Goal: Task Accomplishment & Management: Complete application form

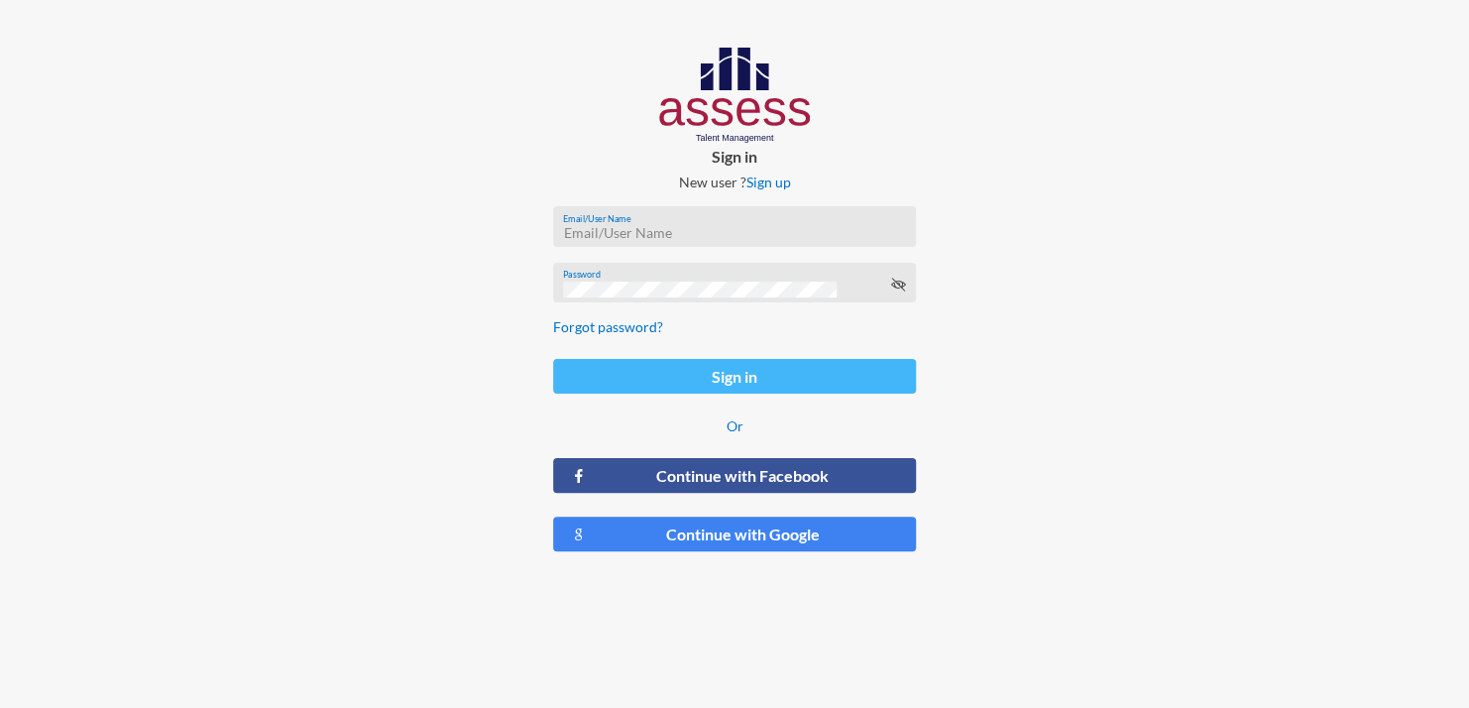
type input "[PERSON_NAME][EMAIL_ADDRESS][DOMAIN_NAME]"
click at [789, 386] on button "Sign in" at bounding box center [734, 376] width 363 height 35
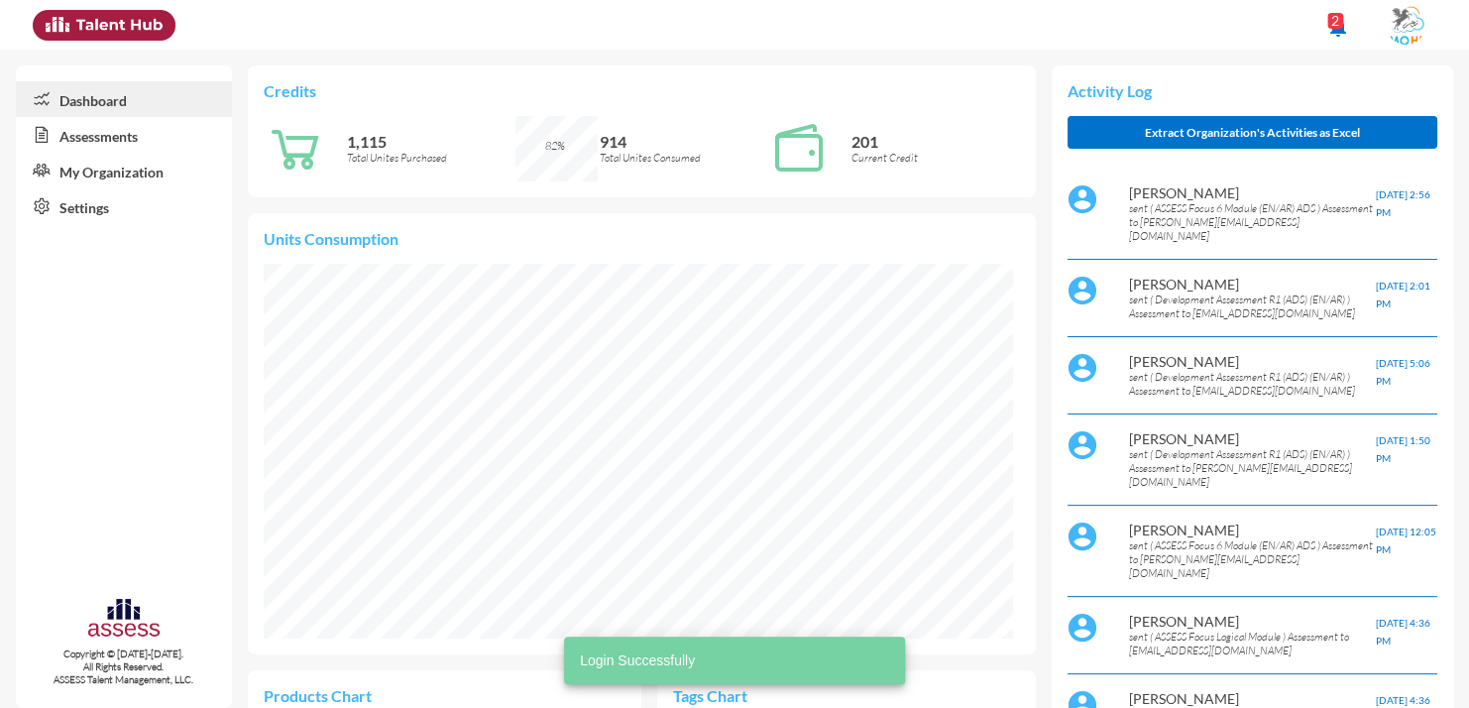
scroll to position [169, 358]
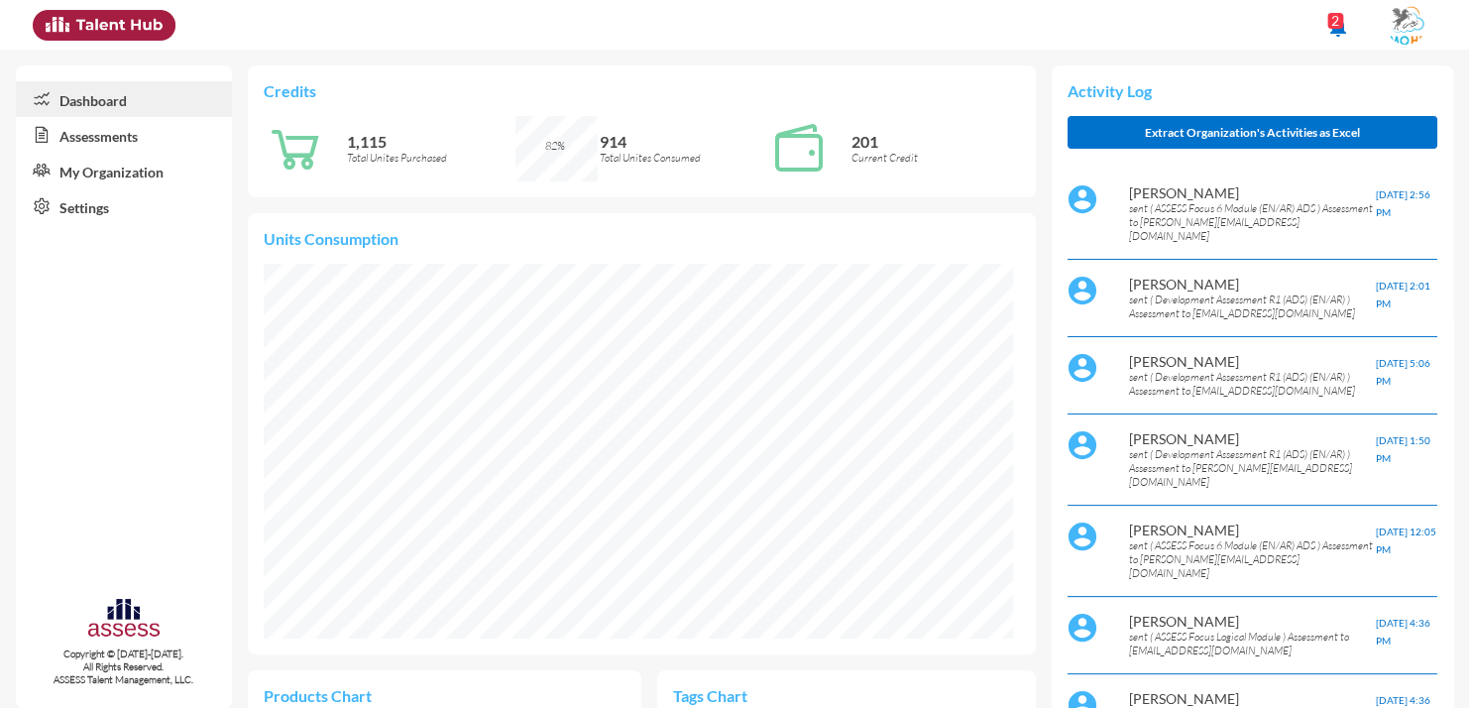
click at [120, 169] on link "My Organization" at bounding box center [124, 171] width 216 height 36
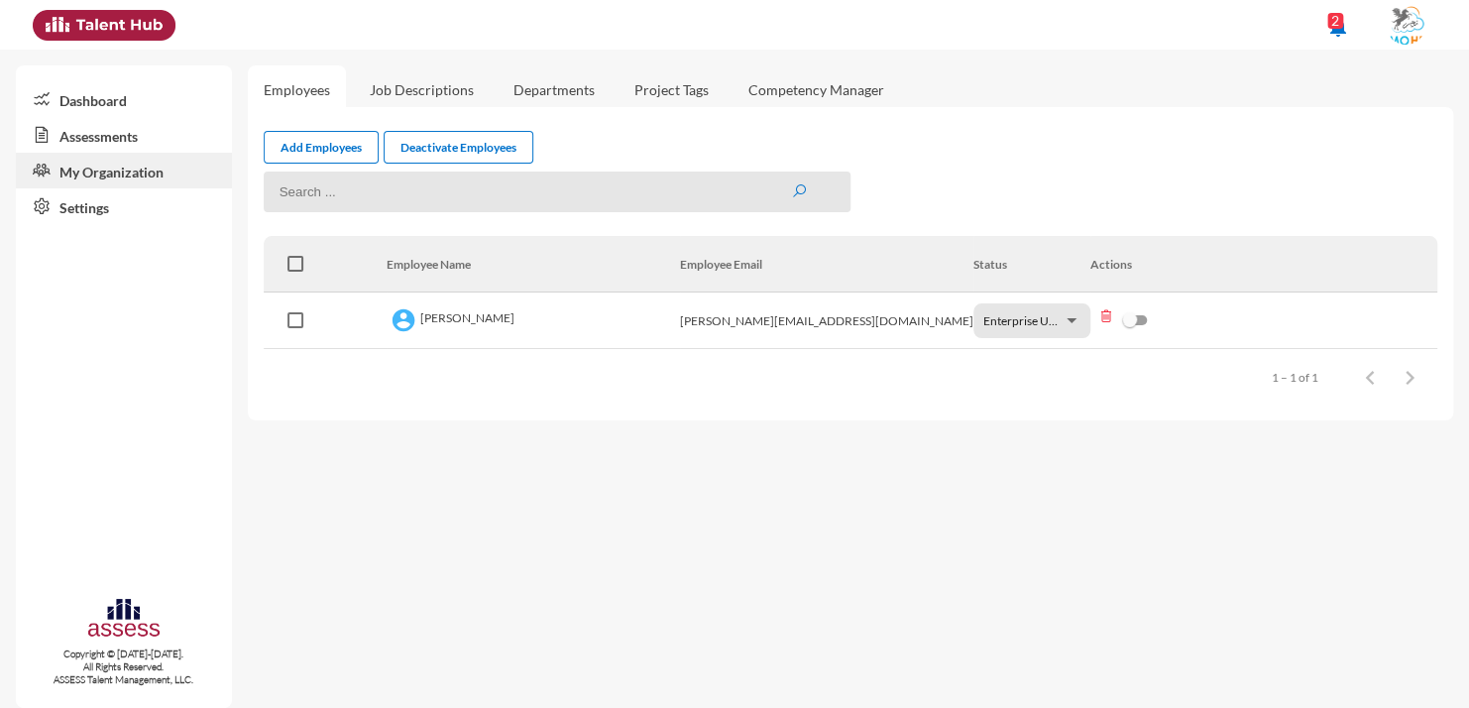
click at [432, 98] on link "Job Descriptions" at bounding box center [422, 89] width 136 height 49
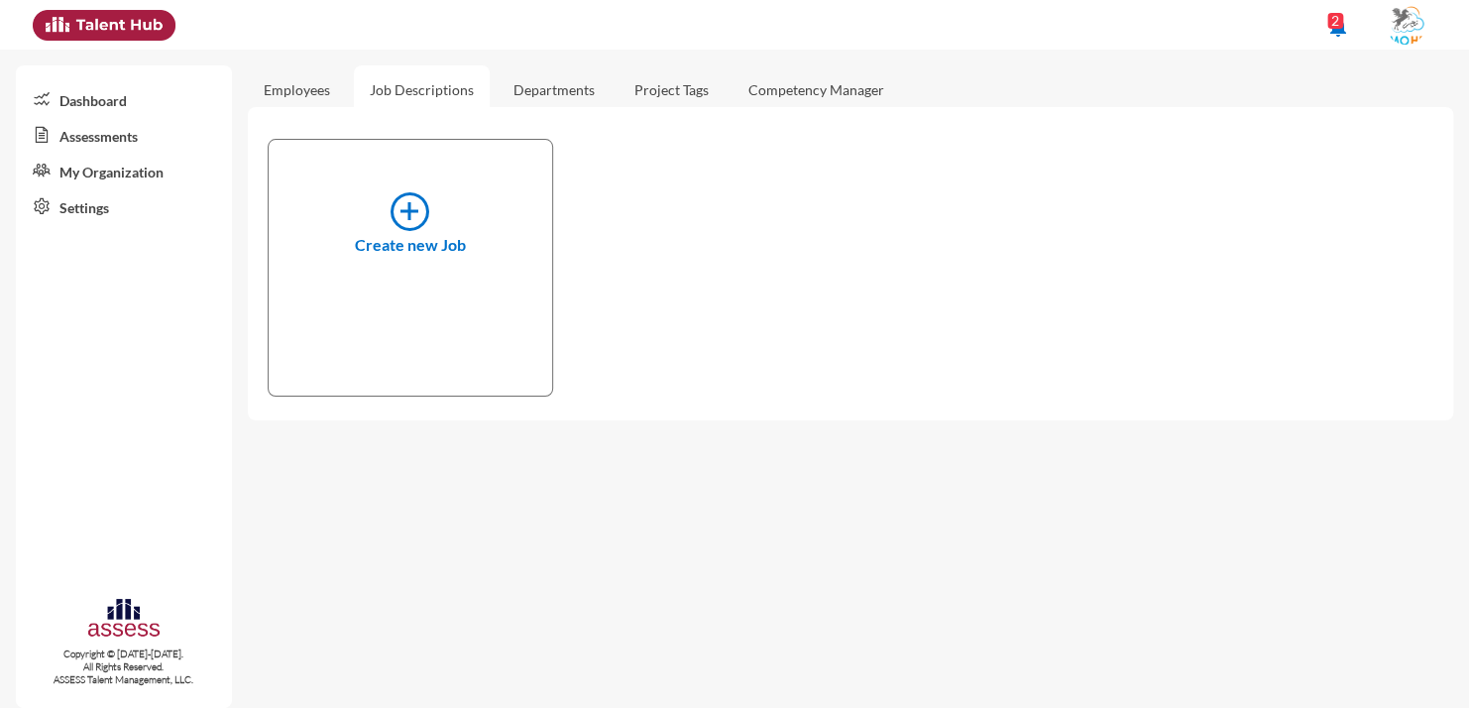
click at [115, 128] on link "Assessments" at bounding box center [124, 135] width 216 height 36
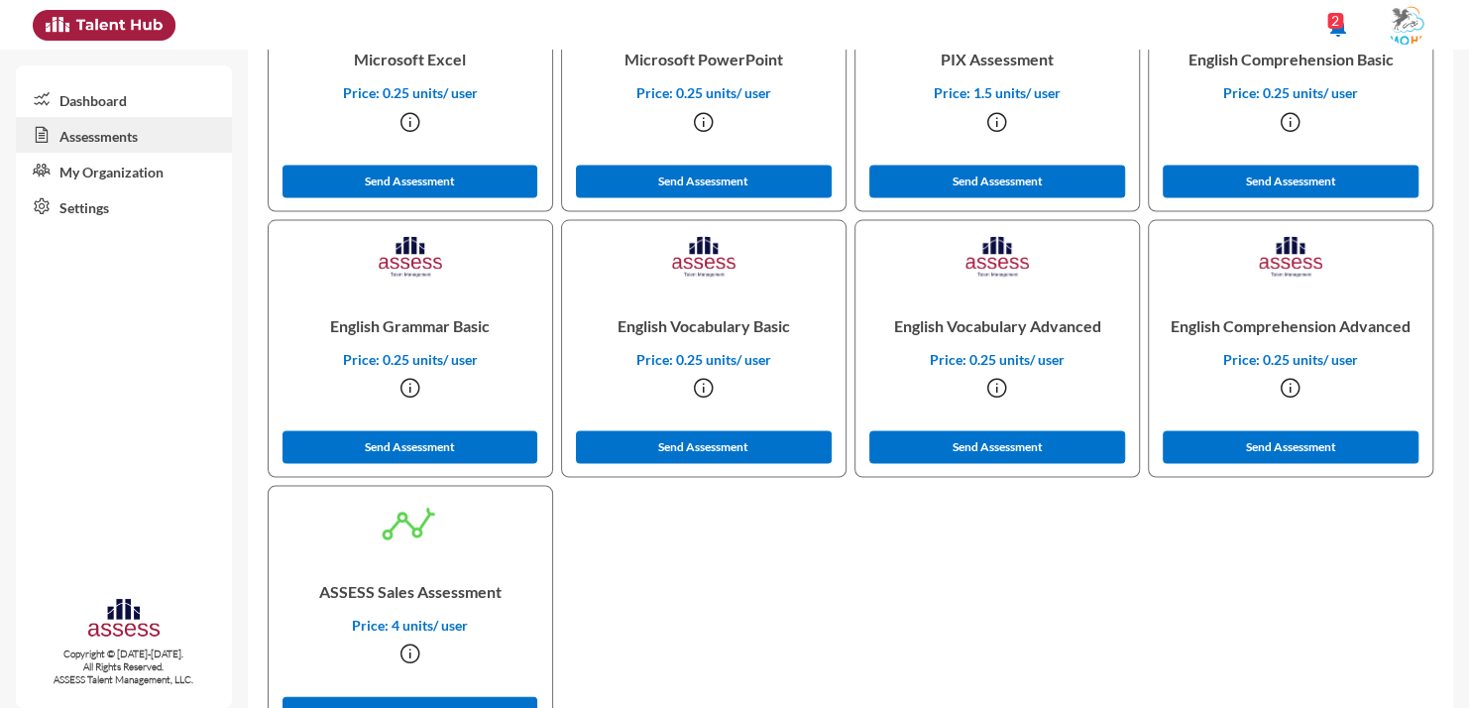
scroll to position [1860, 0]
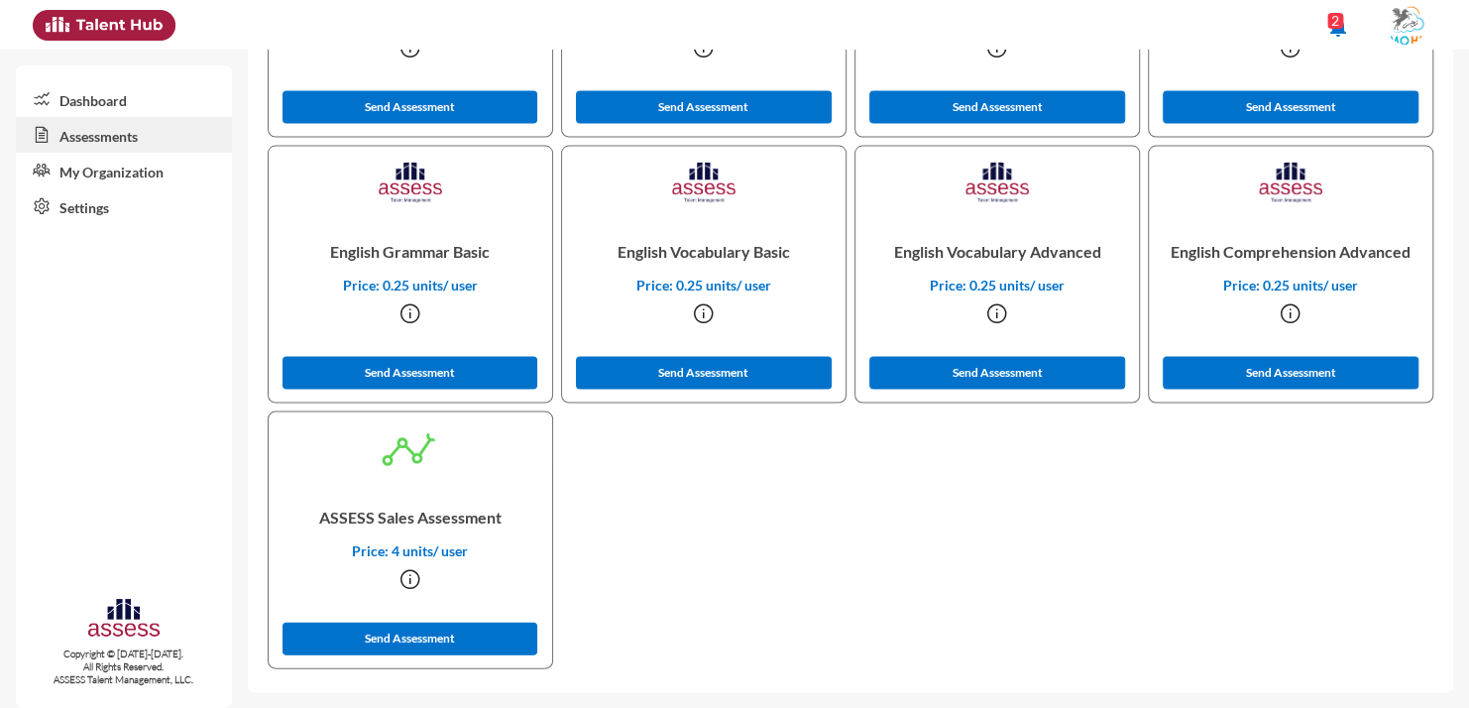
click at [53, 168] on icon at bounding box center [38, 171] width 44 height 20
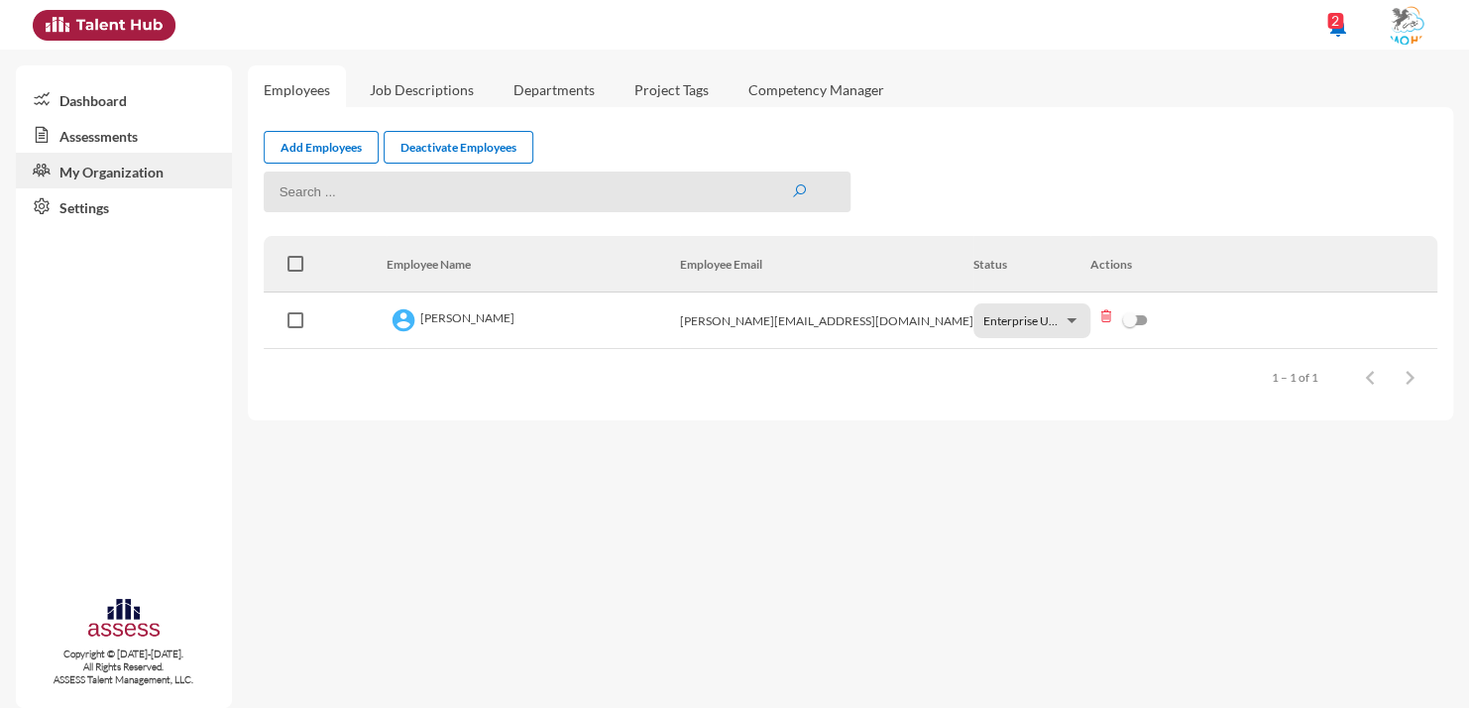
click at [99, 208] on link "Settings" at bounding box center [124, 206] width 216 height 36
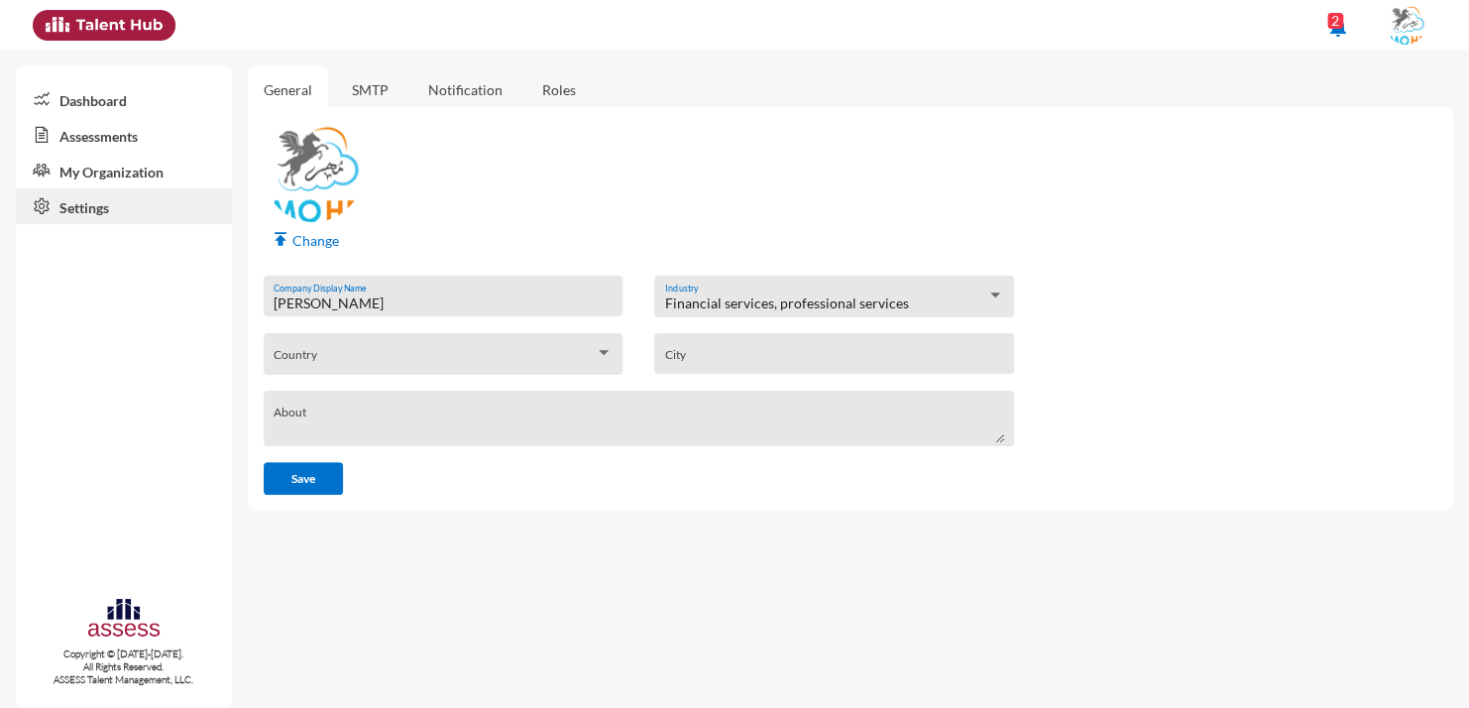
click at [109, 183] on link "My Organization" at bounding box center [124, 171] width 216 height 36
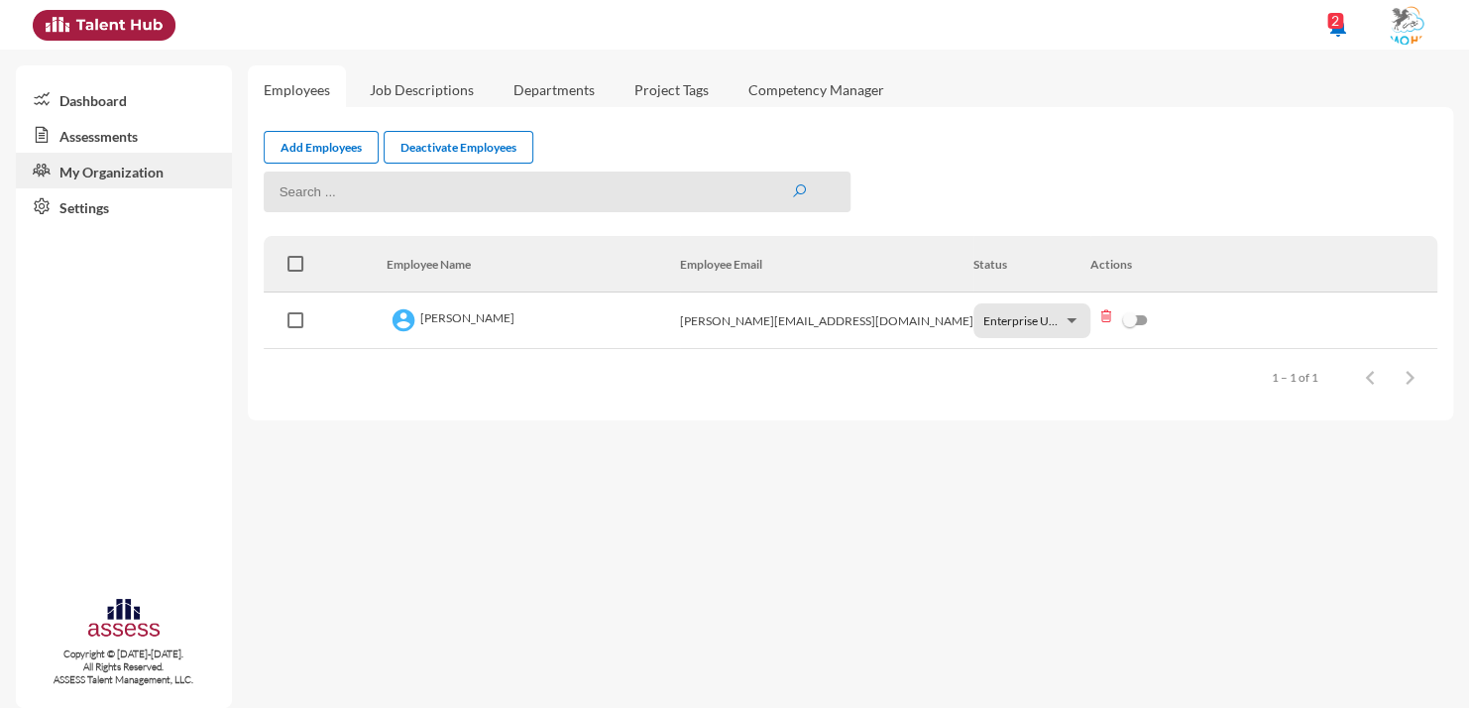
click at [431, 98] on link "Job Descriptions" at bounding box center [422, 89] width 136 height 49
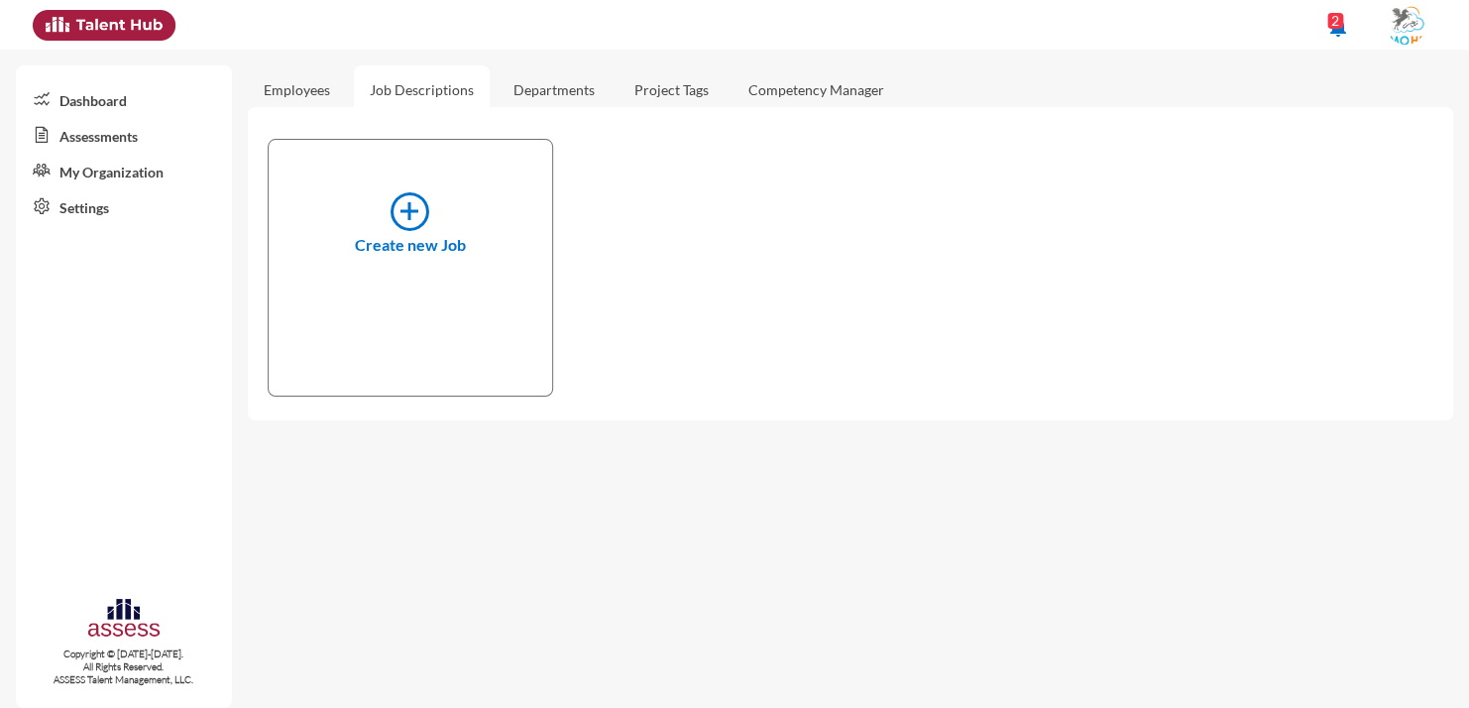
click at [404, 221] on icon at bounding box center [411, 211] width 48 height 48
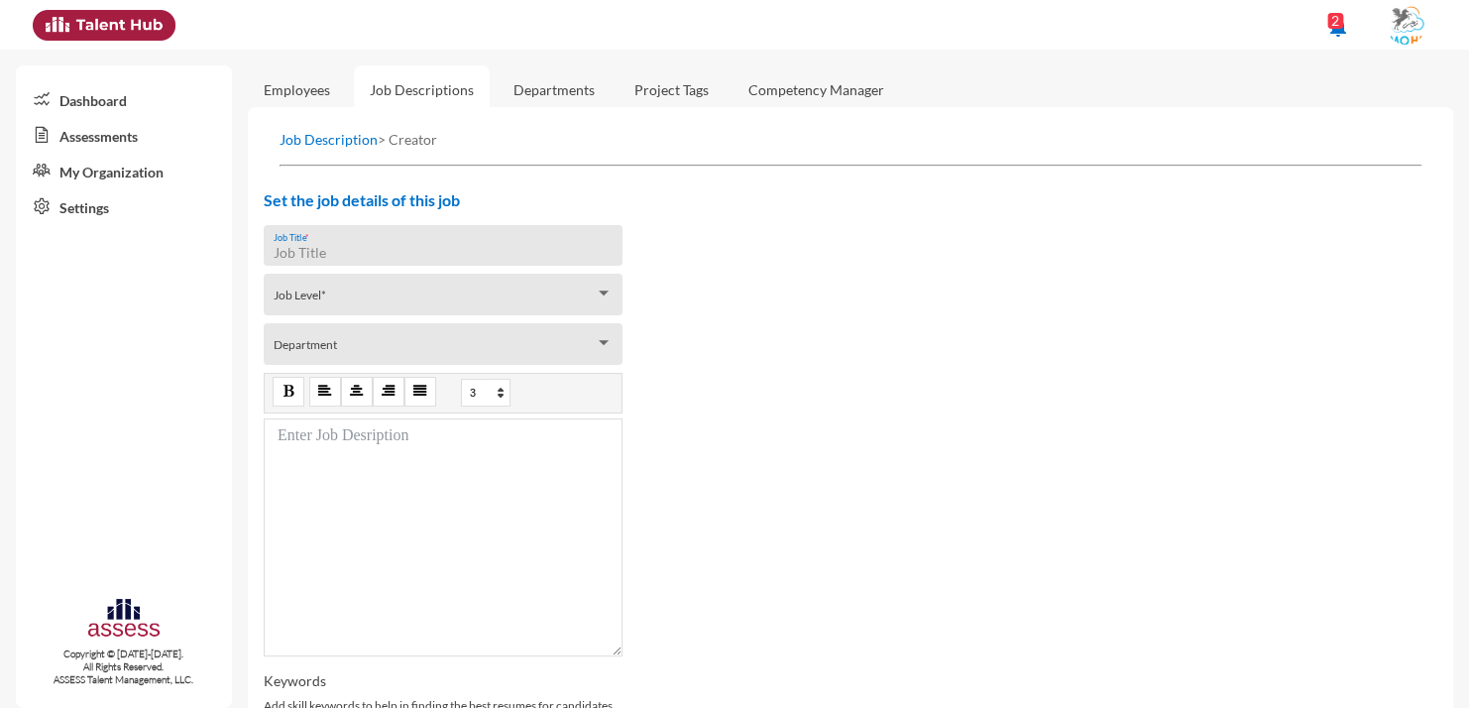
click at [411, 246] on input "Job Title *" at bounding box center [443, 253] width 339 height 16
type input "sales manager"
click at [353, 306] on span at bounding box center [434, 300] width 321 height 16
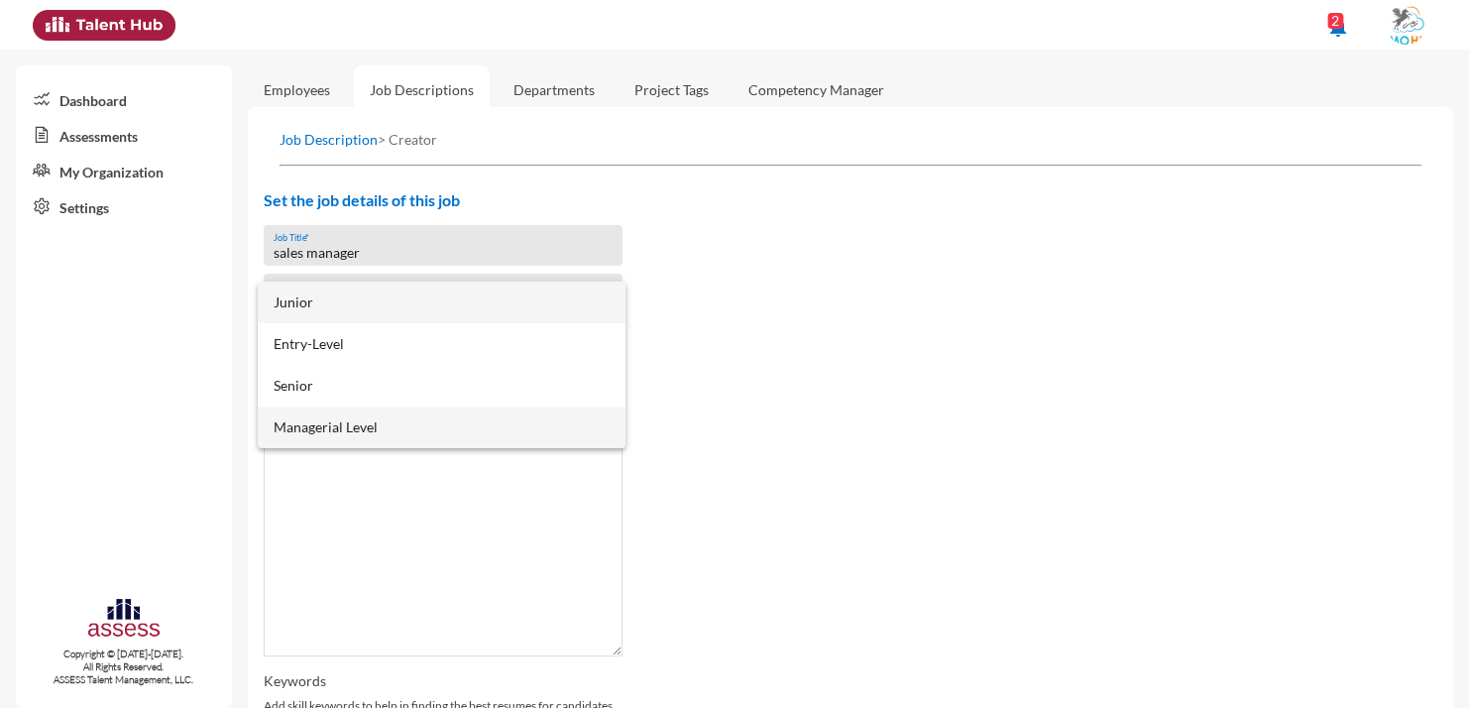
click at [380, 429] on span "Managerial Level" at bounding box center [441, 427] width 335 height 42
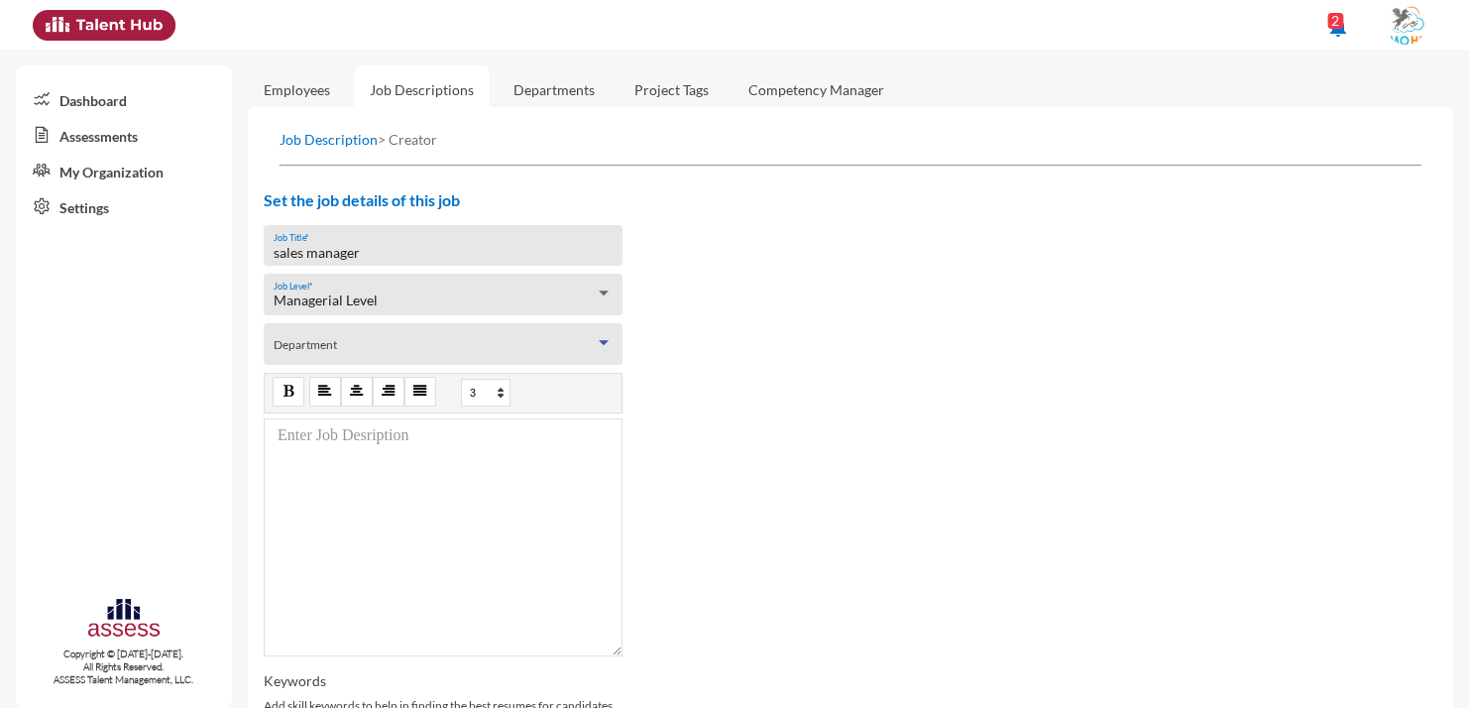
click at [345, 354] on span at bounding box center [434, 350] width 321 height 16
click at [603, 337] on div at bounding box center [604, 342] width 18 height 16
click at [601, 340] on div at bounding box center [604, 342] width 18 height 16
click at [411, 475] on div at bounding box center [444, 537] width 360 height 238
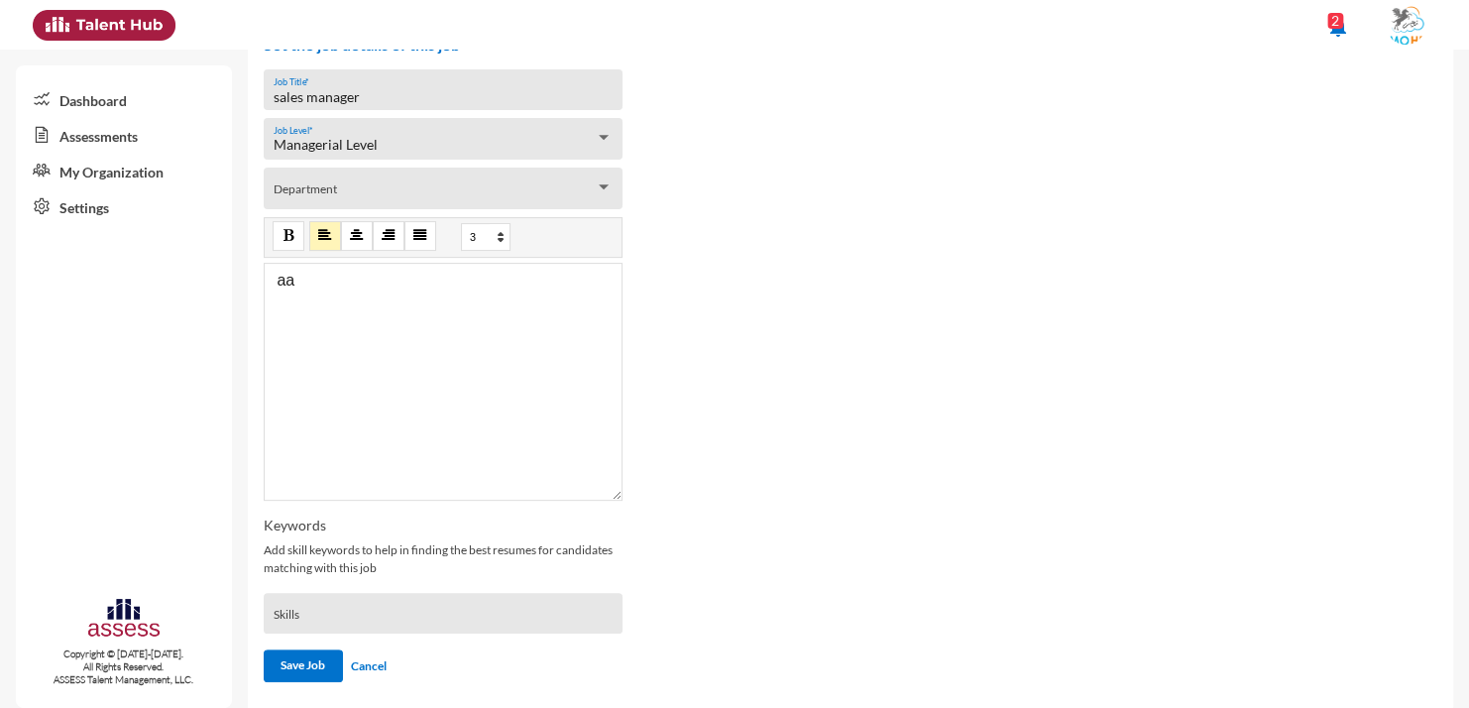
scroll to position [179, 0]
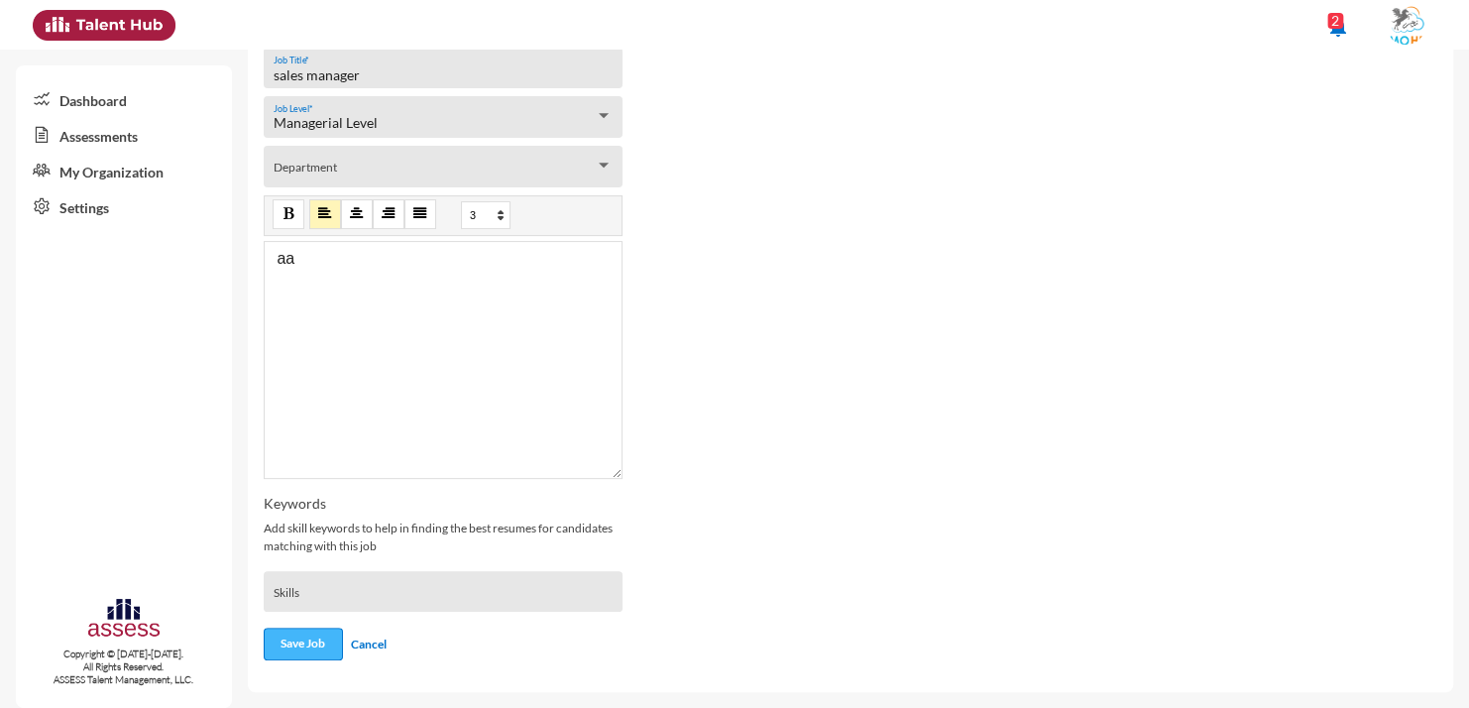
click at [321, 635] on button "Save Job" at bounding box center [303, 643] width 79 height 33
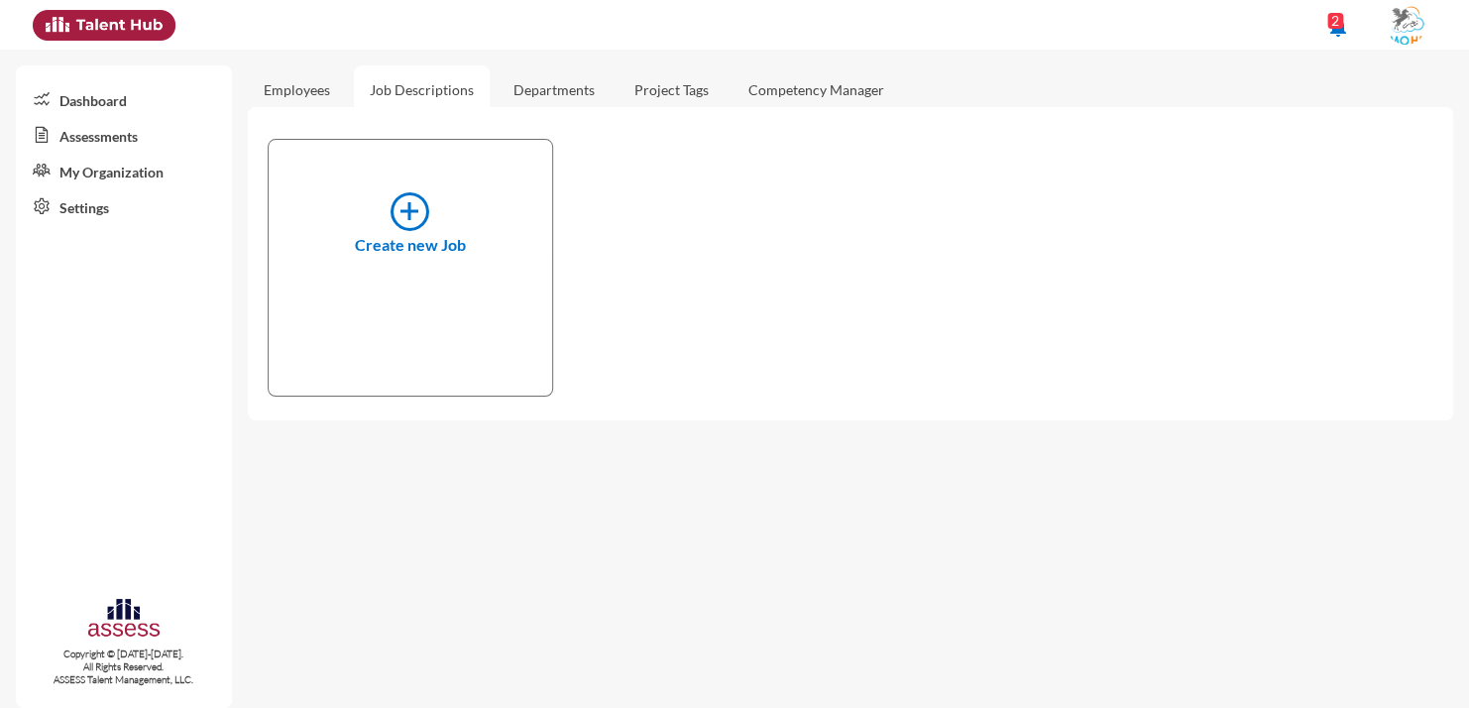
click at [554, 106] on link "Departments" at bounding box center [554, 89] width 113 height 49
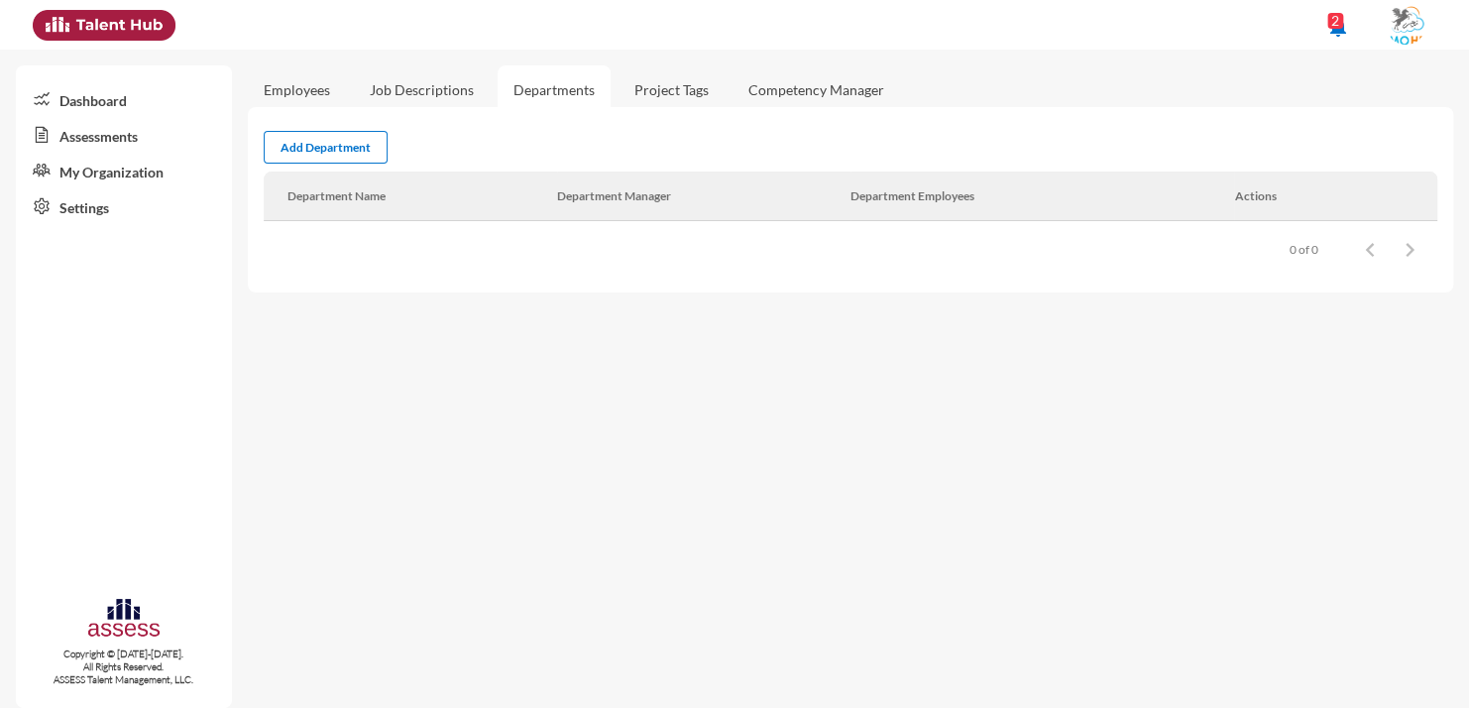
click at [795, 96] on link "Competency Manager" at bounding box center [817, 89] width 168 height 49
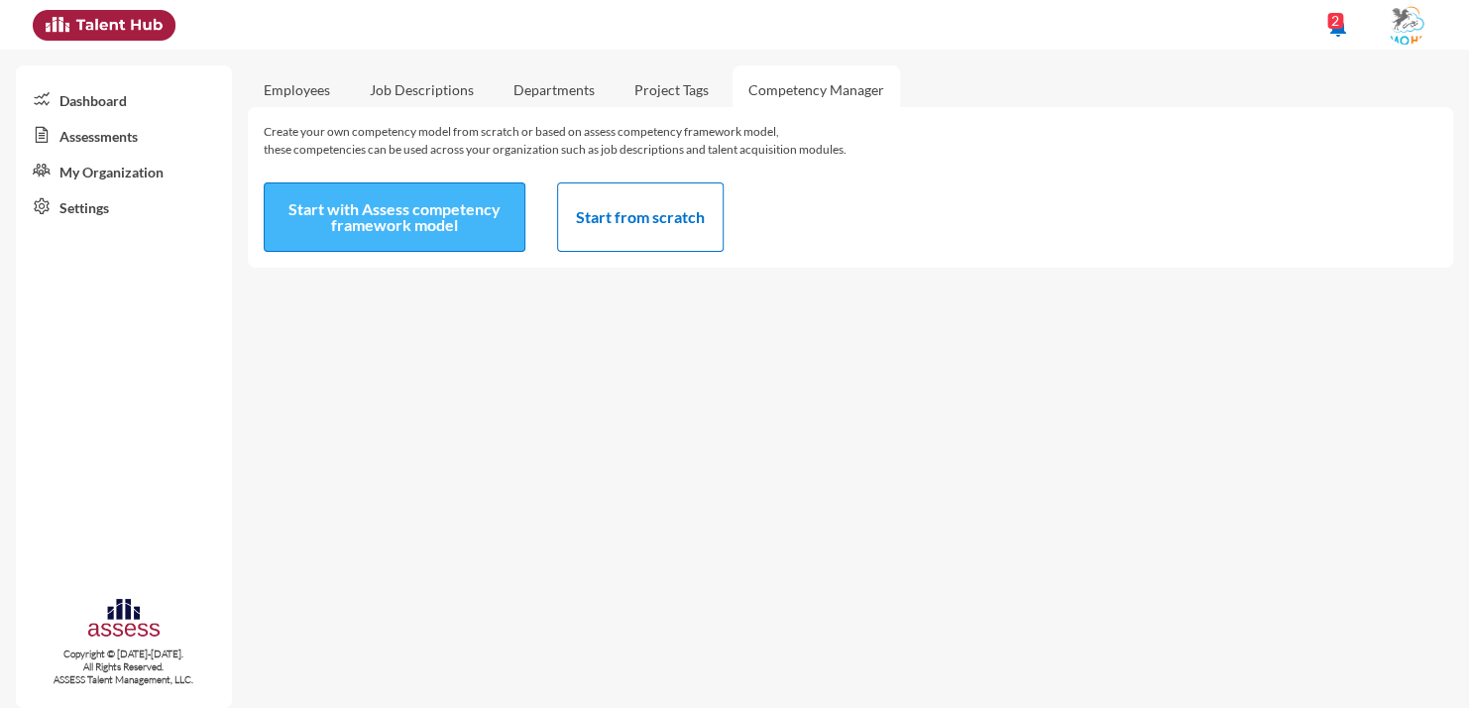
click at [477, 226] on button "Start with Assess competency framework model" at bounding box center [395, 216] width 262 height 69
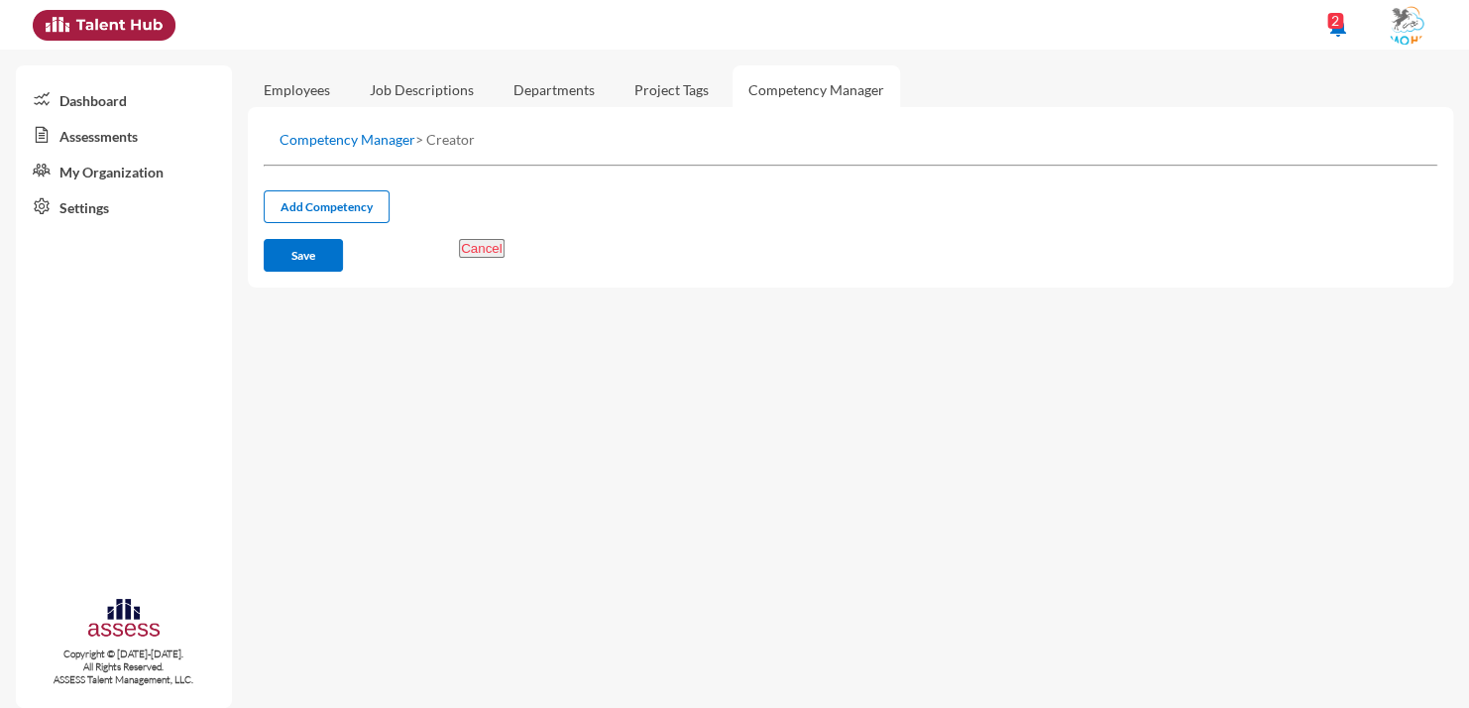
click at [372, 143] on link "Competency Manager" at bounding box center [348, 139] width 136 height 17
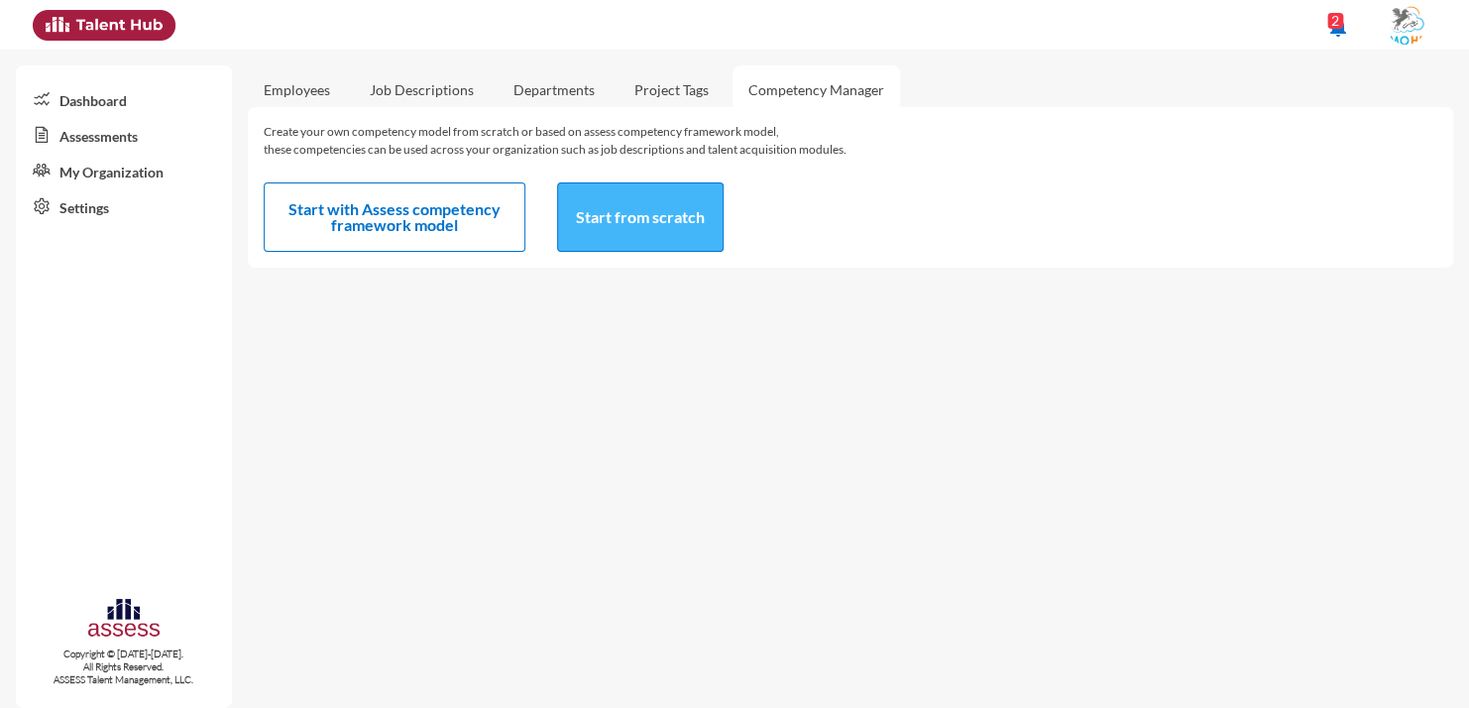
click at [677, 221] on button "Start from scratch" at bounding box center [640, 216] width 167 height 69
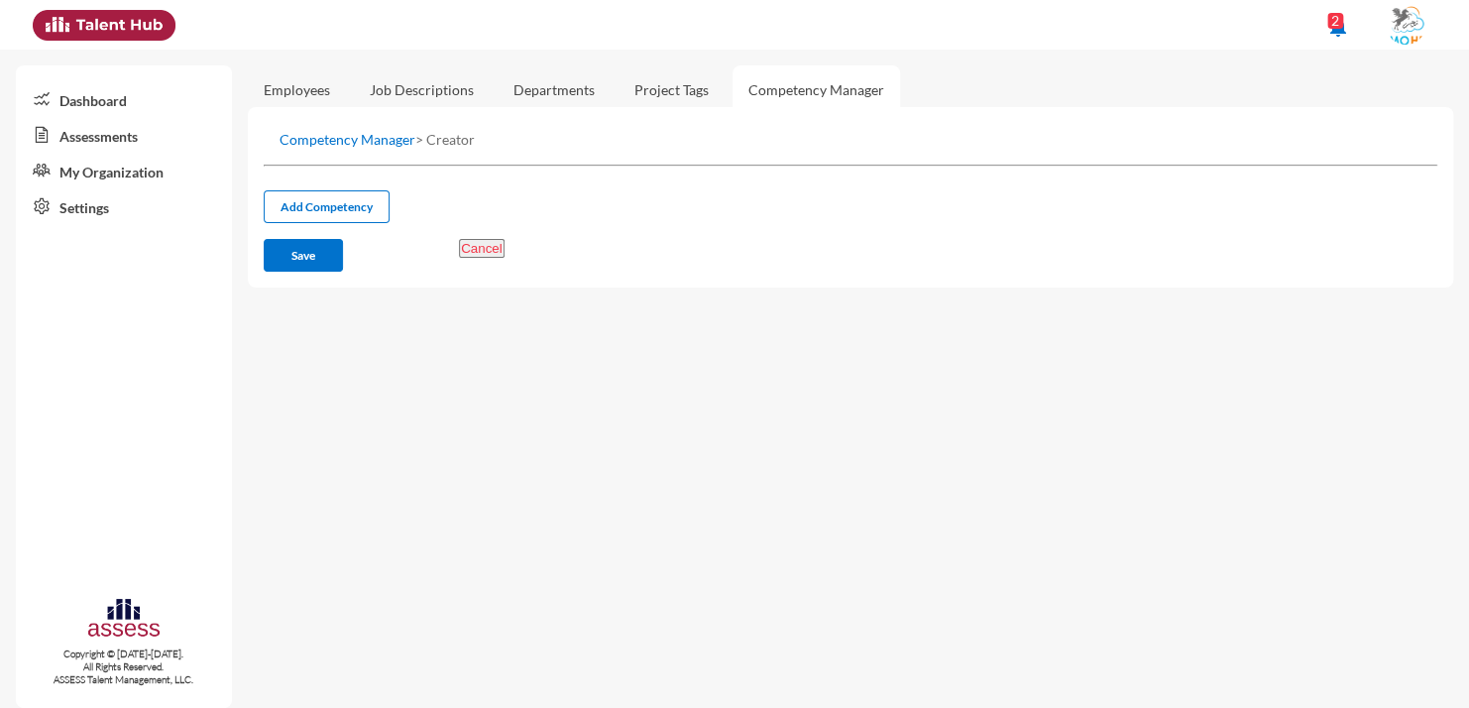
click at [349, 146] on link "Competency Manager" at bounding box center [348, 139] width 136 height 17
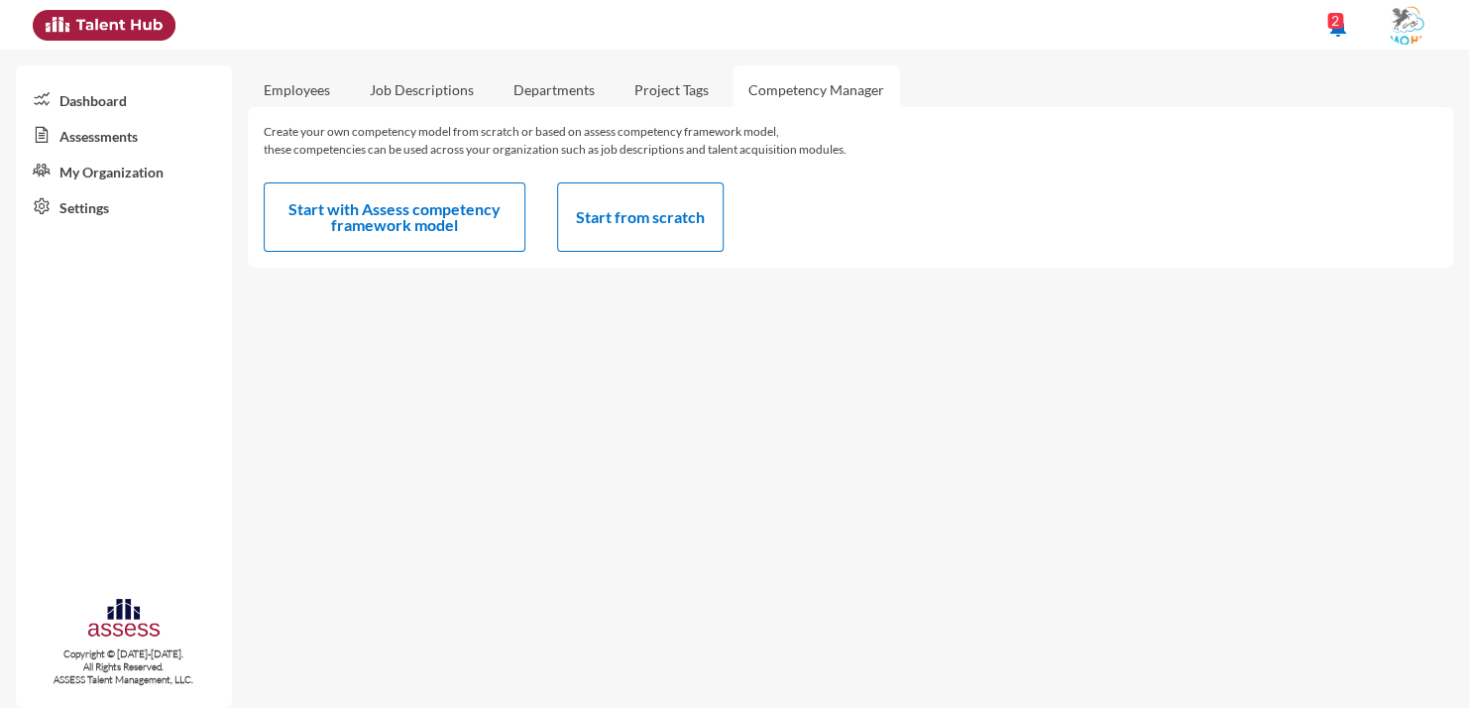
click at [412, 89] on link "Job Descriptions" at bounding box center [422, 89] width 136 height 49
